Goal: Information Seeking & Learning: Understand process/instructions

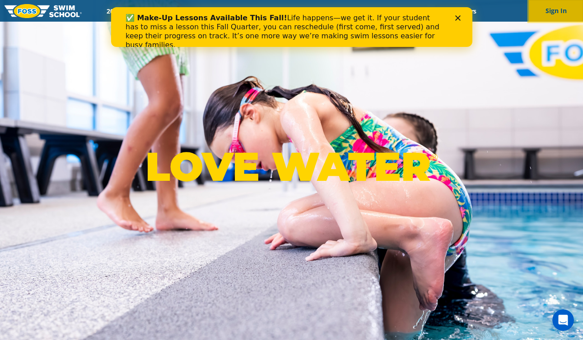
click at [570, 7] on button "Sign In" at bounding box center [556, 11] width 54 height 22
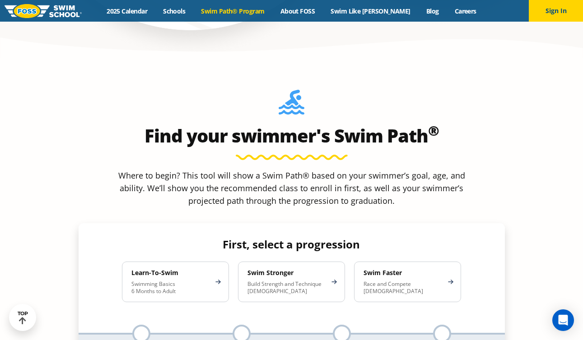
scroll to position [766, 0]
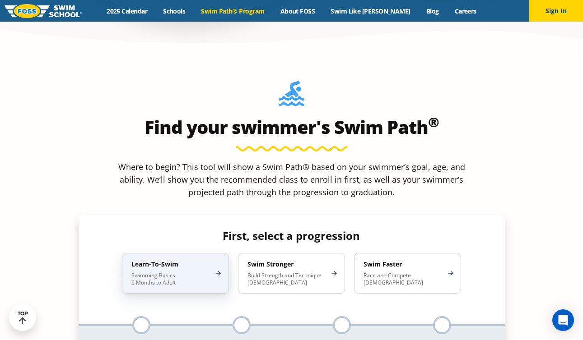
click at [188, 272] on p "Swimming Basics 6 Months to Adult" at bounding box center [170, 279] width 79 height 14
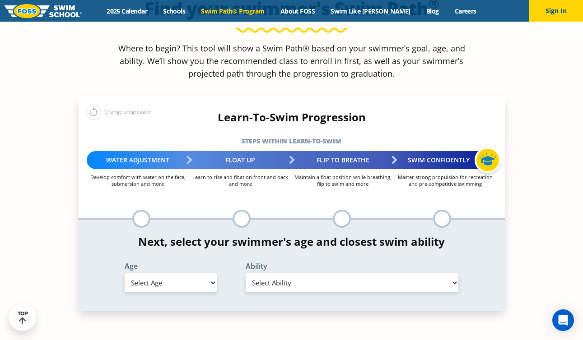
scroll to position [960, 0]
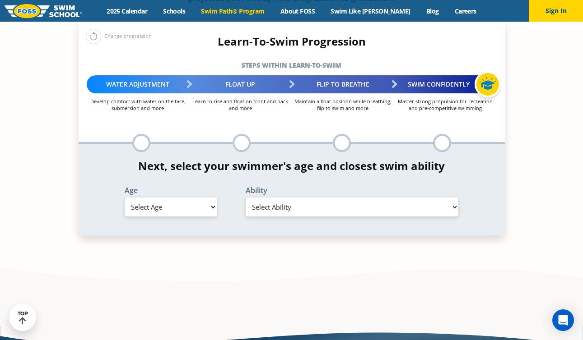
click at [200, 198] on select "Select Age [DEMOGRAPHIC_DATA] months - 1 year 1 year 2 years 3 years 4 years 5 …" at bounding box center [171, 207] width 92 height 19
select select "3-years"
click at [256, 198] on select "Select Ability First in-water experience When in the water, reliant on a life j…" at bounding box center [352, 207] width 213 height 19
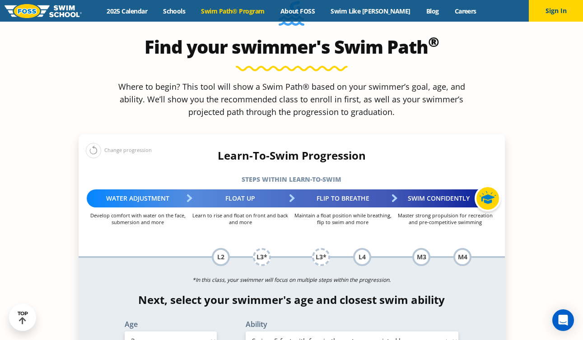
scroll to position [796, 0]
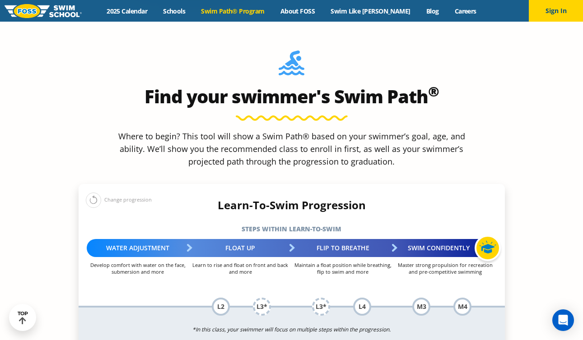
click at [222, 298] on div "L2" at bounding box center [221, 307] width 18 height 18
click at [140, 239] on div "Water Adjustment" at bounding box center [138, 248] width 102 height 18
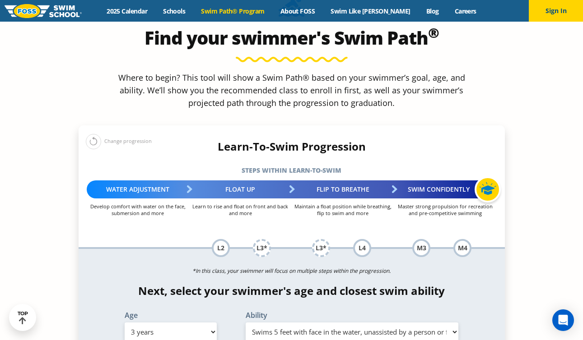
scroll to position [863, 0]
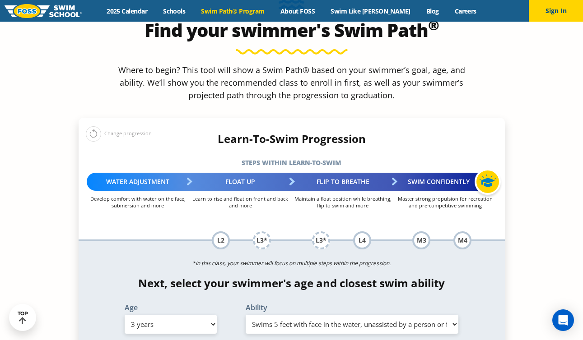
click at [193, 315] on select "Select Age [DEMOGRAPHIC_DATA] months - 1 year 1 year 2 years 3 years 4 years 5 …" at bounding box center [171, 324] width 92 height 19
click at [279, 315] on select "Select Ability First in-water experience When in the water, reliant on a life j…" at bounding box center [352, 324] width 213 height 19
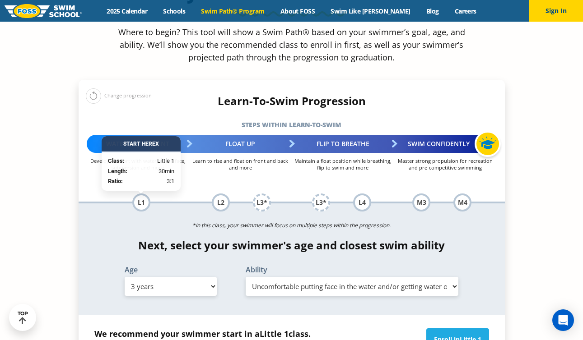
scroll to position [903, 0]
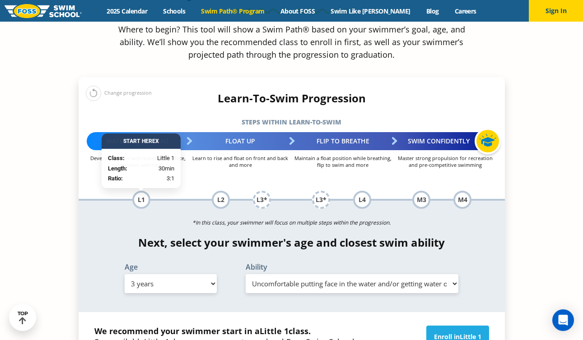
click at [141, 191] on div "L1" at bounding box center [141, 200] width 18 height 18
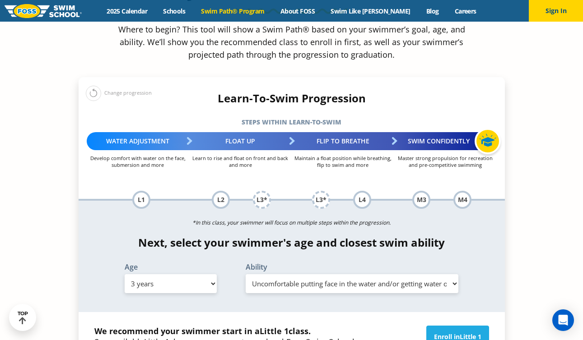
click at [301, 274] on select "Select Ability First in-water experience When in the water, reliant on a life j…" at bounding box center [352, 283] width 213 height 19
select select "3-years-swims-5-feet-with-face-in-the-water-unassisted-by-a-person-or-floatie"
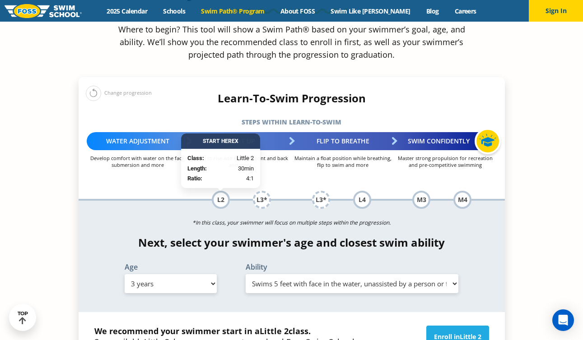
click at [135, 191] on div "Water Adjustment Develop comfort with water on the face, submersion and more" at bounding box center [141, 200] width 100 height 18
